Goal: Task Accomplishment & Management: Manage account settings

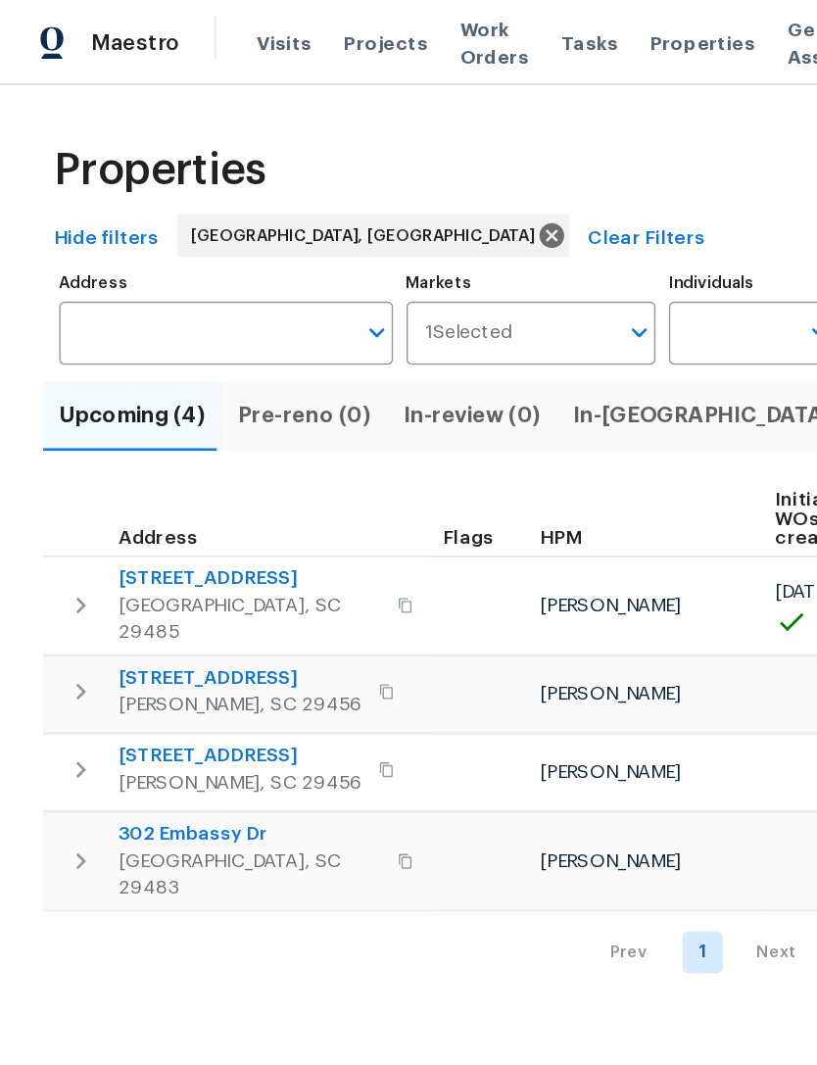
click at [211, 35] on span "Visits" at bounding box center [207, 32] width 40 height 20
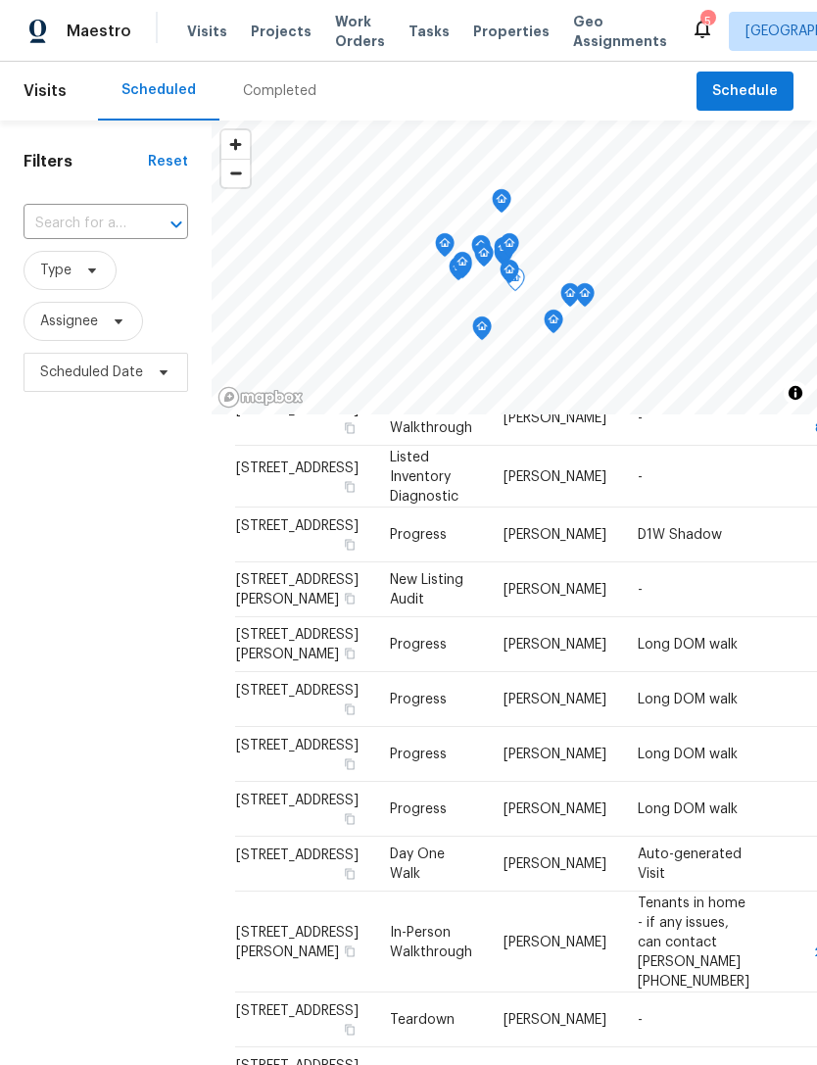
scroll to position [313, 0]
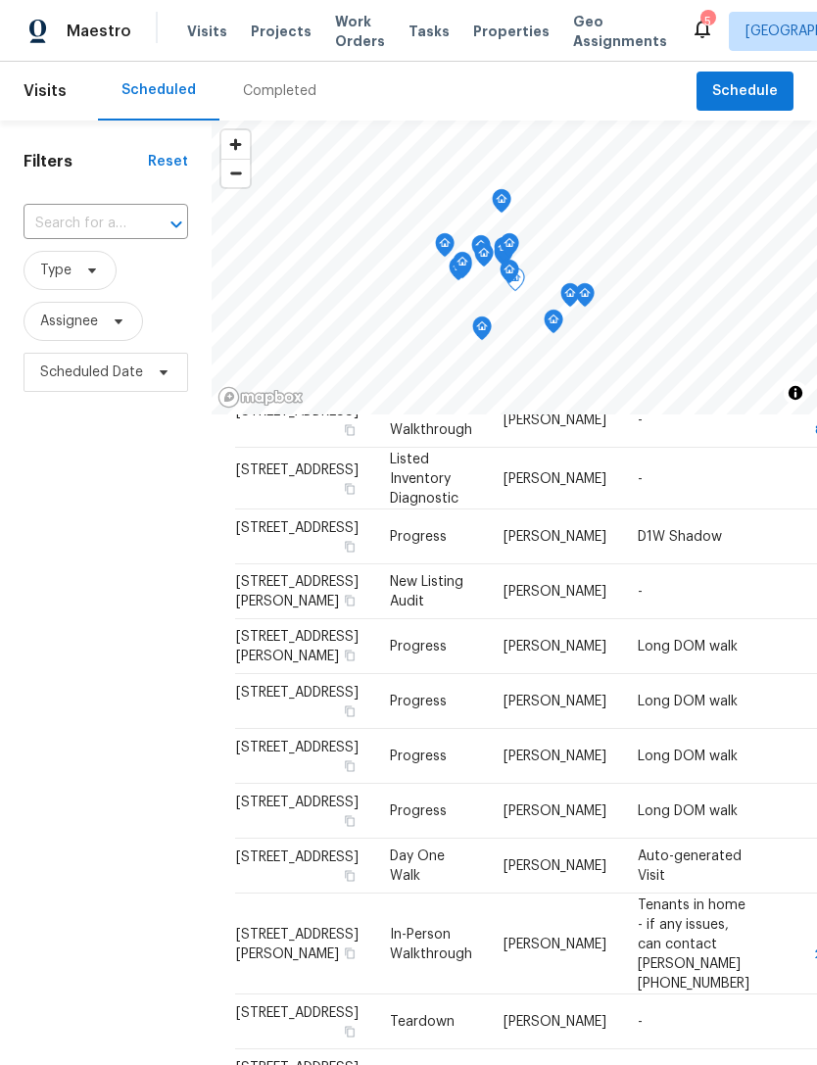
click at [207, 23] on span "Visits" at bounding box center [207, 32] width 40 height 20
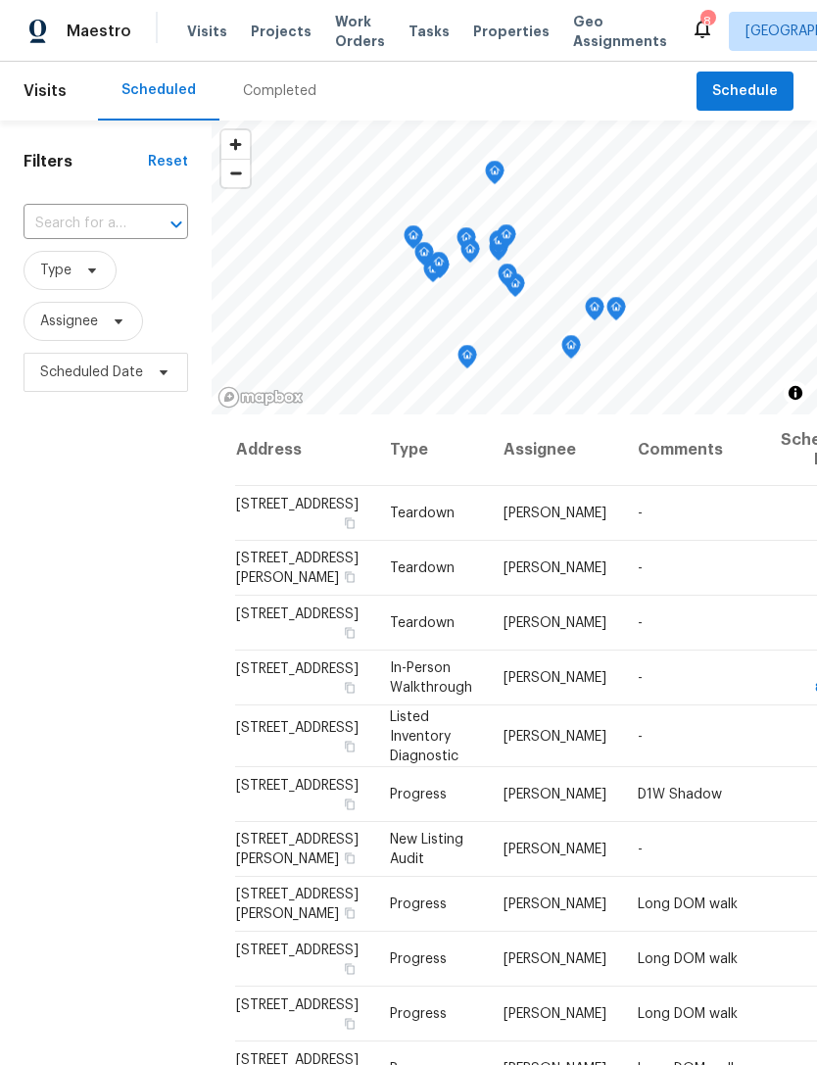
click at [272, 83] on div "Completed" at bounding box center [279, 91] width 73 height 20
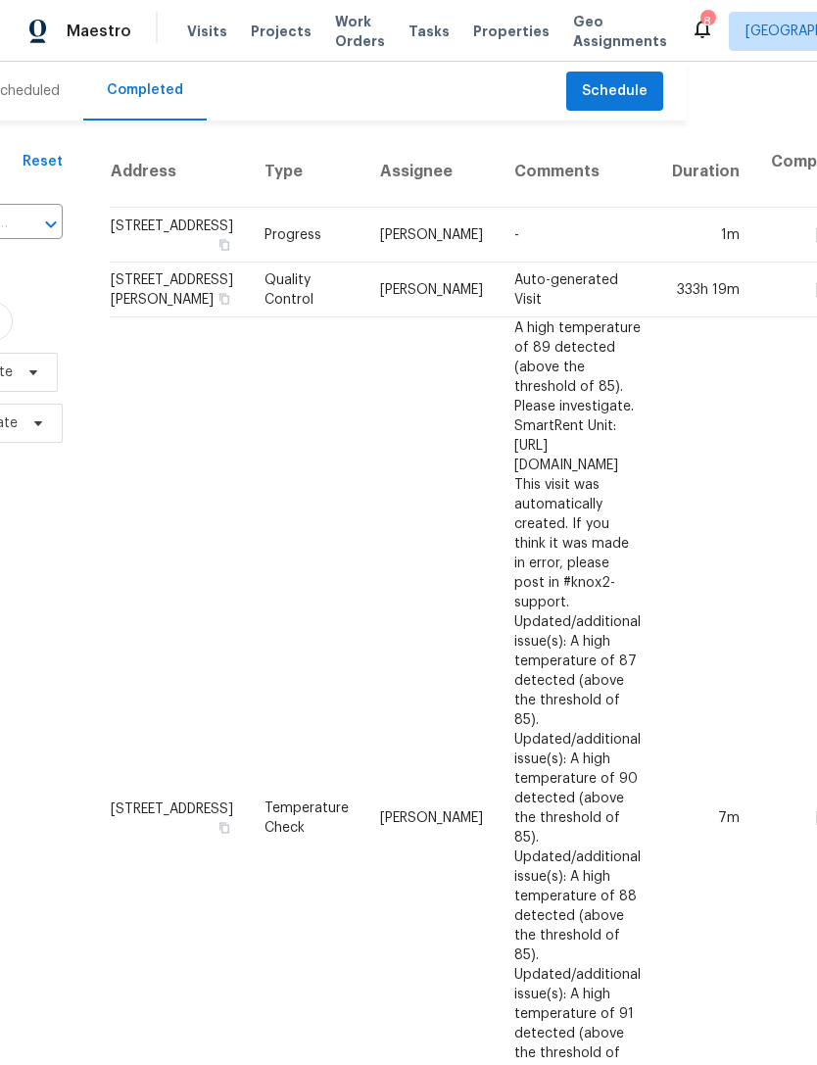
scroll to position [0, 129]
click at [210, 40] on span "Visits" at bounding box center [207, 32] width 40 height 20
